Goal: Information Seeking & Learning: Check status

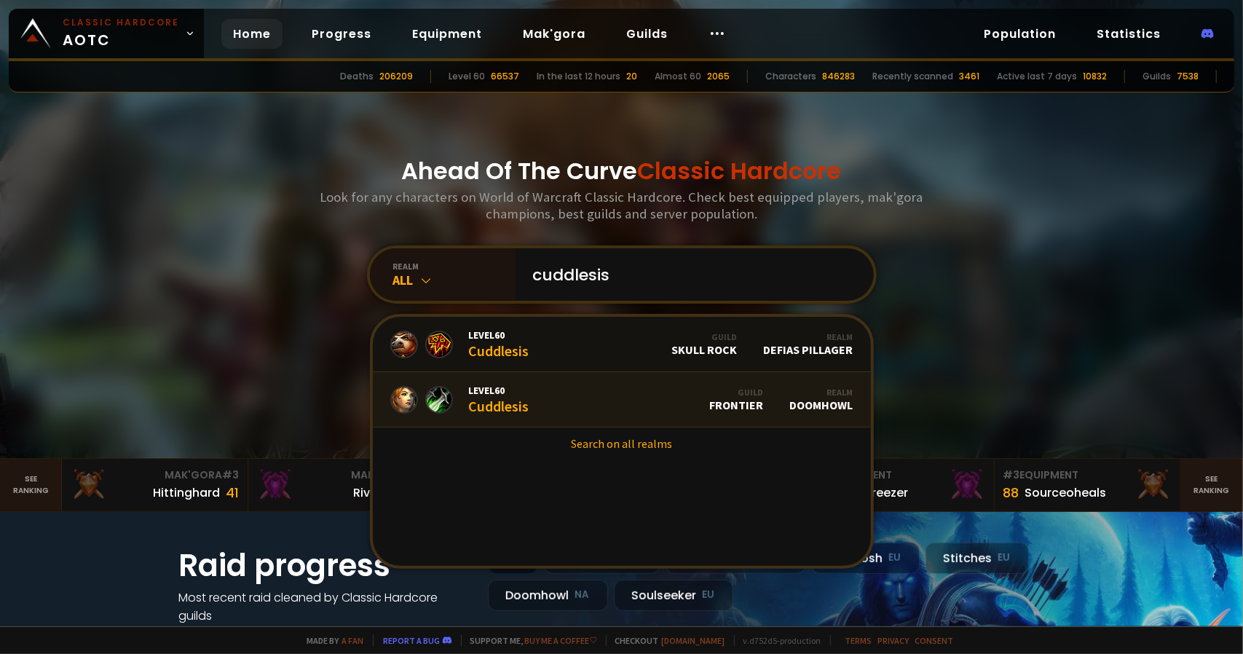
type input "cuddlesis"
click at [578, 393] on link "Level 60 Cuddlesis Guild Frontier Realm Doomhowl" at bounding box center [622, 399] width 498 height 55
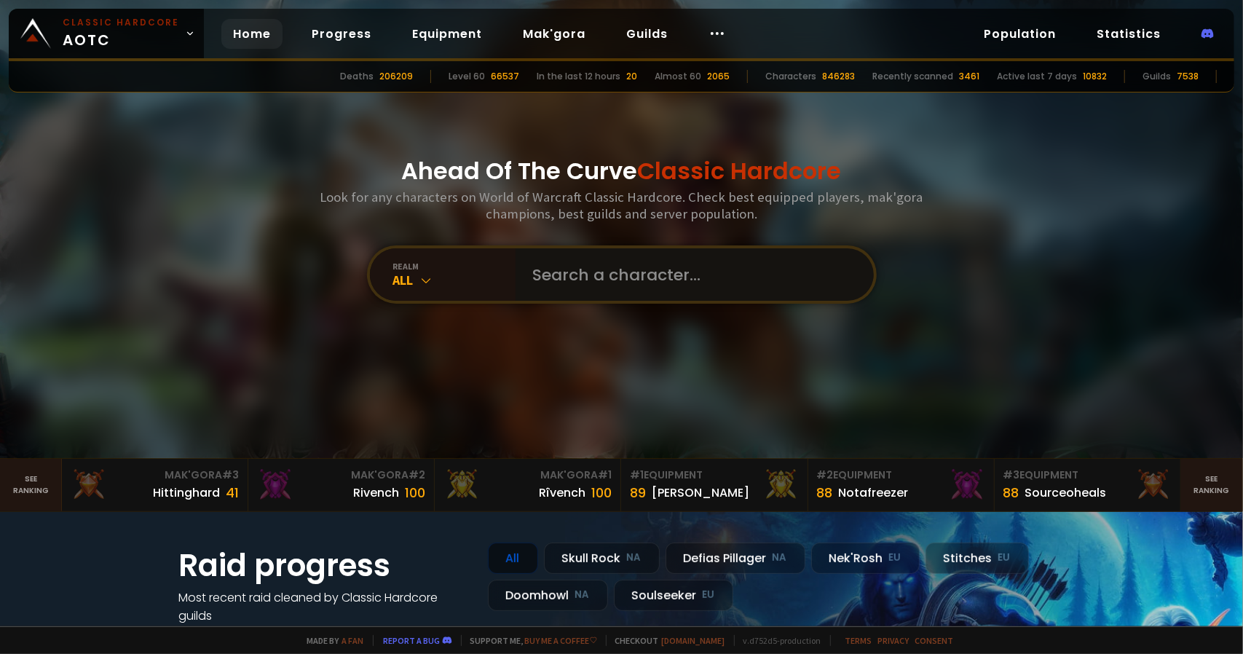
click at [562, 275] on input "text" at bounding box center [690, 274] width 332 height 52
type input "lerler"
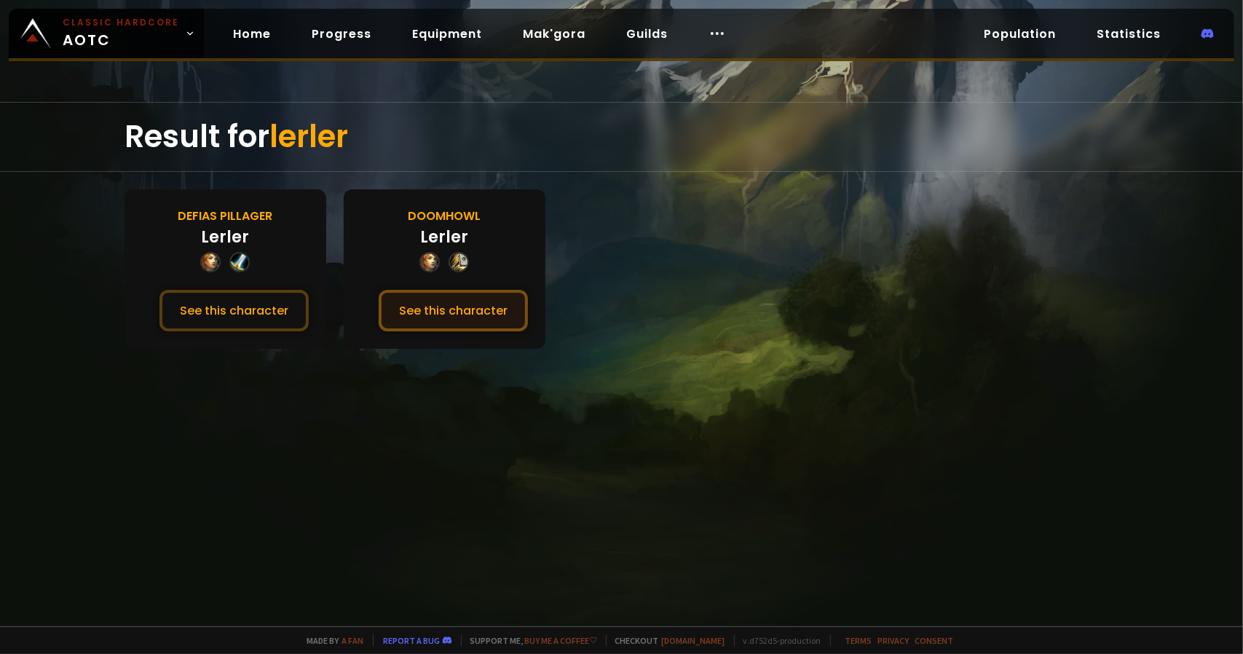
click at [453, 314] on button "See this character" at bounding box center [453, 311] width 149 height 42
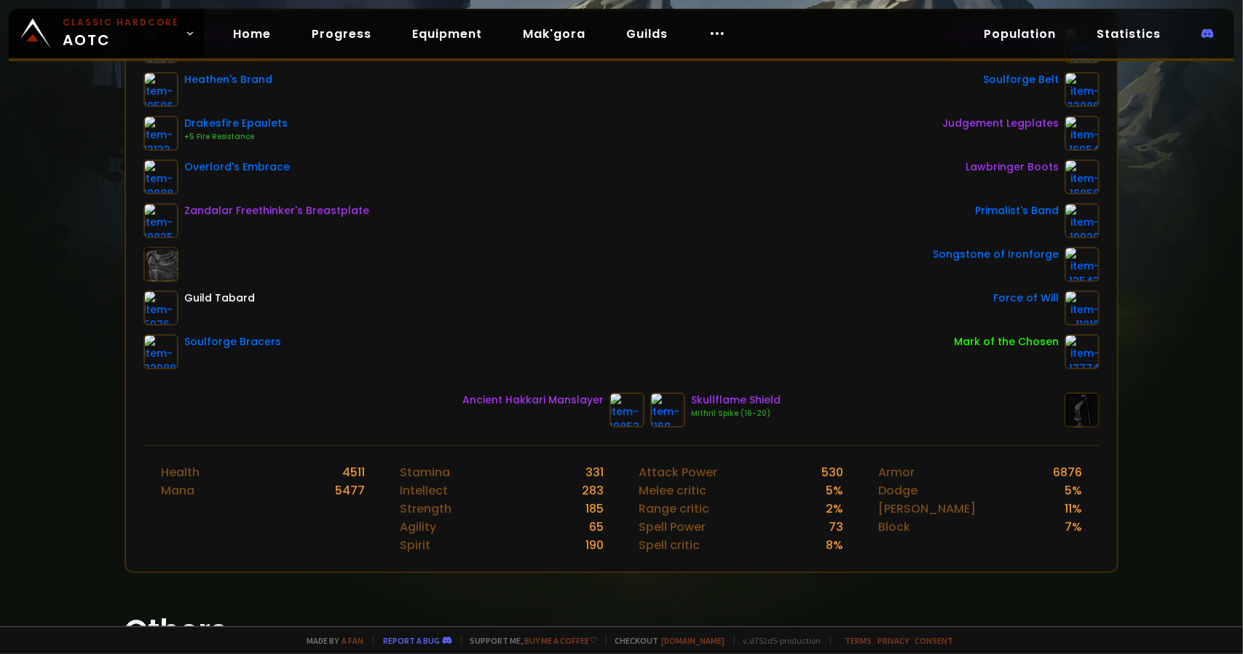
scroll to position [146, 0]
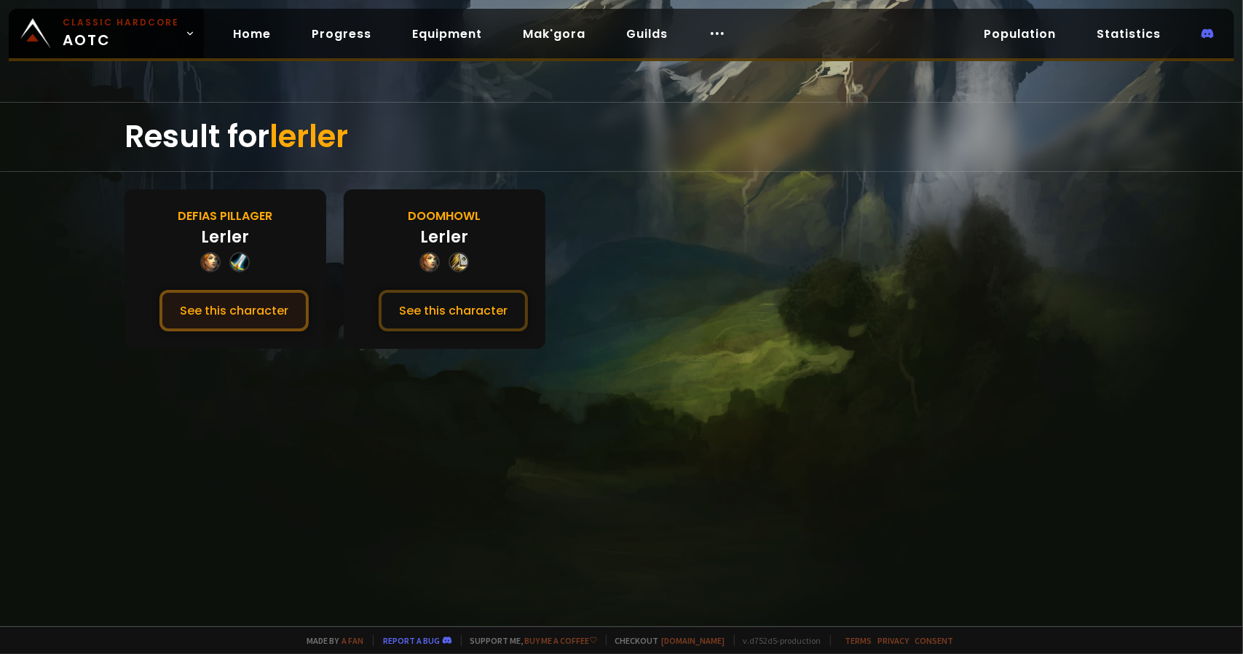
click at [213, 314] on button "See this character" at bounding box center [233, 311] width 149 height 42
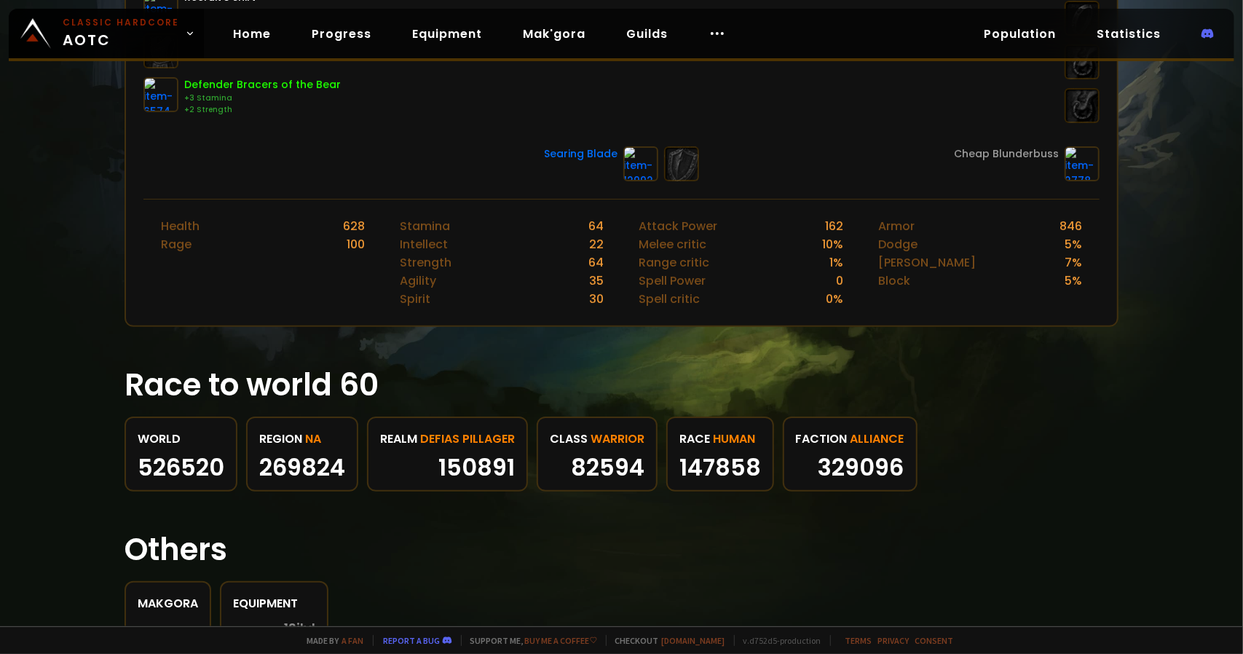
scroll to position [291, 0]
